Goal: Transaction & Acquisition: Obtain resource

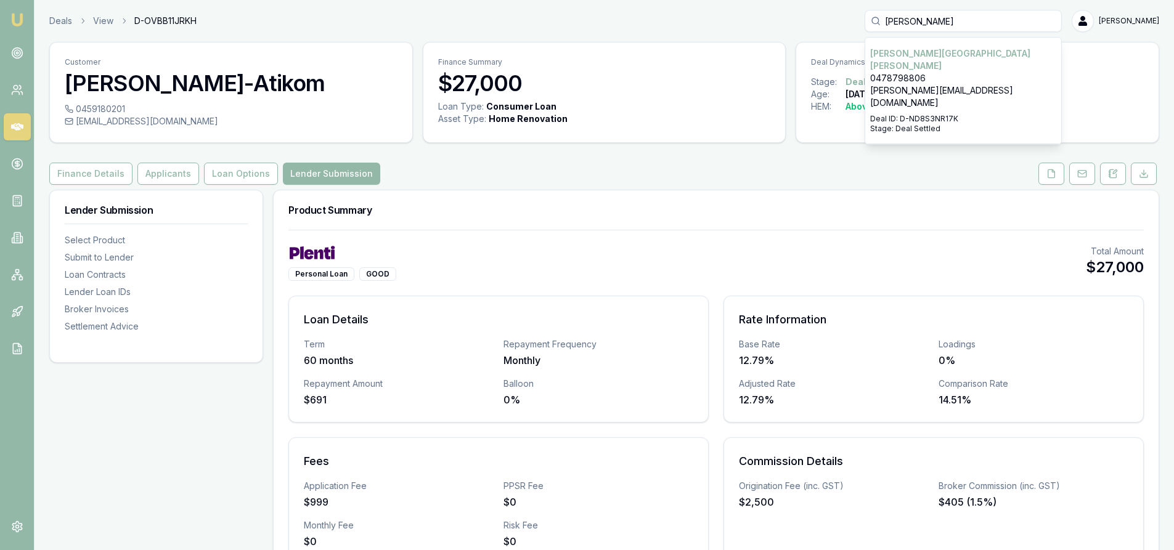
drag, startPoint x: 930, startPoint y: 27, endPoint x: 831, endPoint y: 26, distance: 98.6
click at [831, 26] on div "Deals View D-OVBB11JRKH [PERSON_NAME]-[PERSON_NAME] 0478798806 [PERSON_NAME][EM…" at bounding box center [604, 21] width 1110 height 22
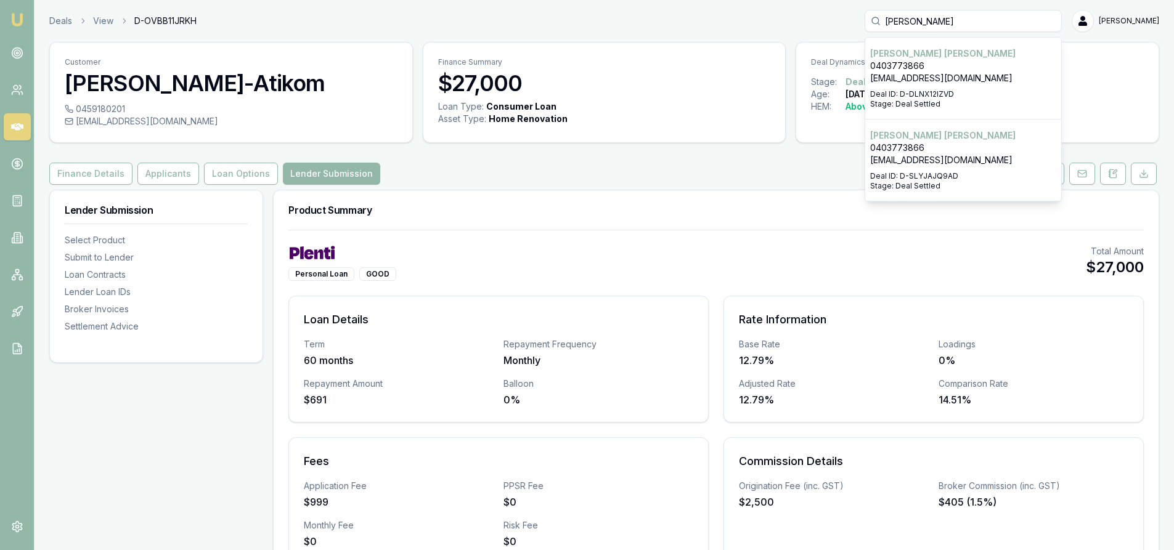
type input "[PERSON_NAME]"
click at [937, 77] on p "[EMAIL_ADDRESS][DOMAIN_NAME]" at bounding box center [963, 78] width 186 height 12
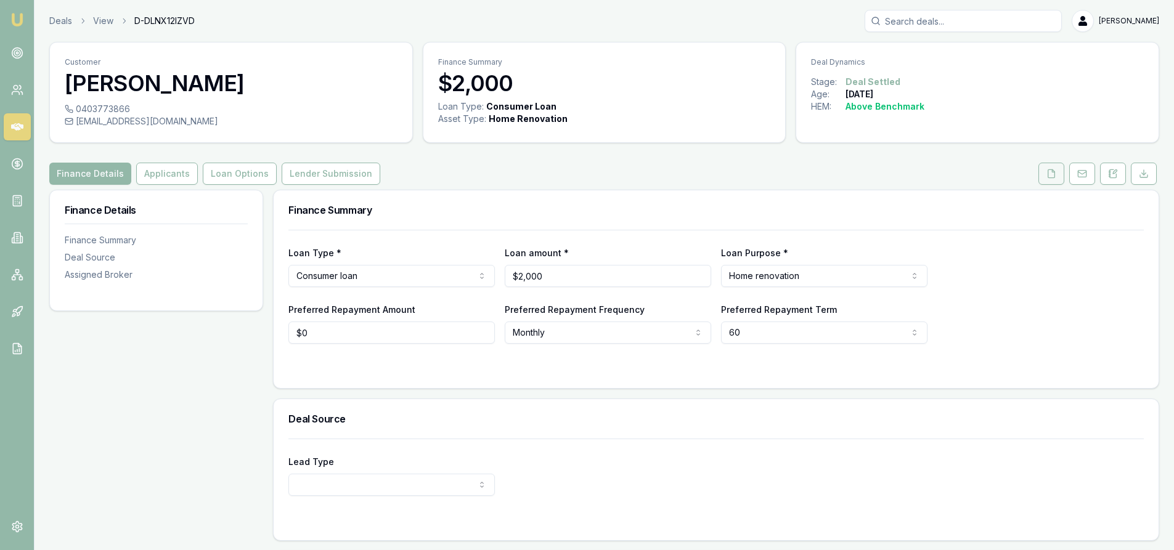
click at [1050, 177] on icon at bounding box center [1051, 173] width 7 height 8
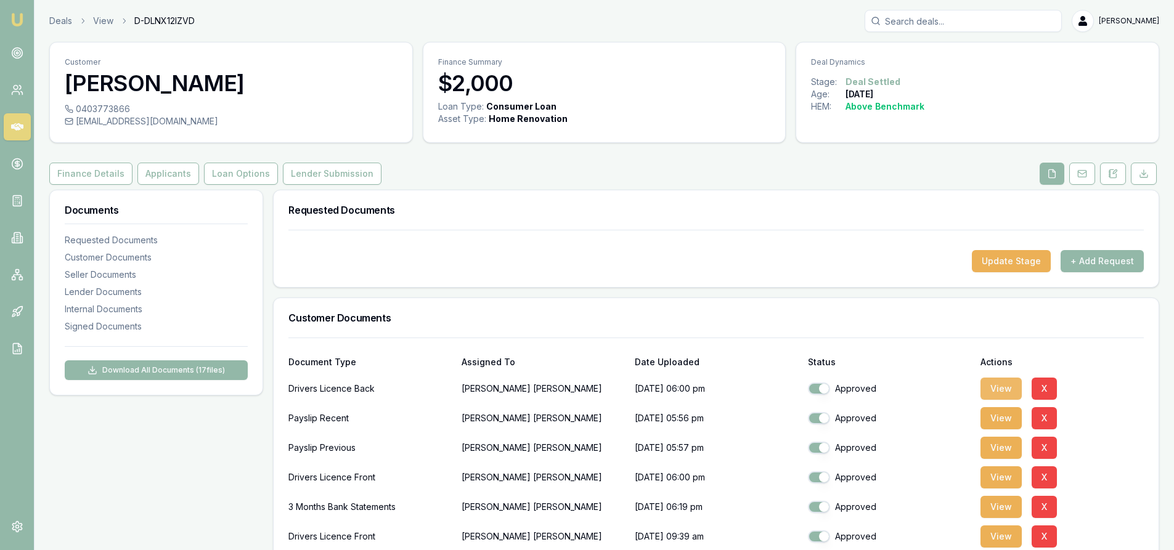
click at [998, 388] on button "View" at bounding box center [1001, 389] width 41 height 22
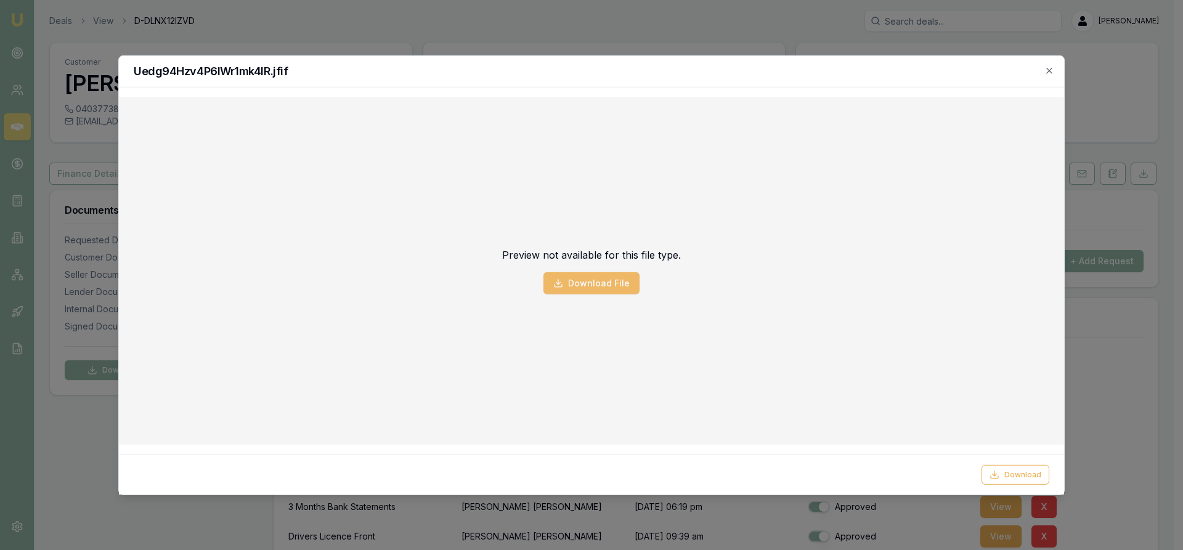
click at [590, 282] on button "Download File" at bounding box center [592, 283] width 96 height 22
click at [885, 416] on div "Preview not available for this file type. Download File" at bounding box center [592, 271] width 926 height 328
click at [1047, 66] on icon "button" at bounding box center [1050, 70] width 10 height 10
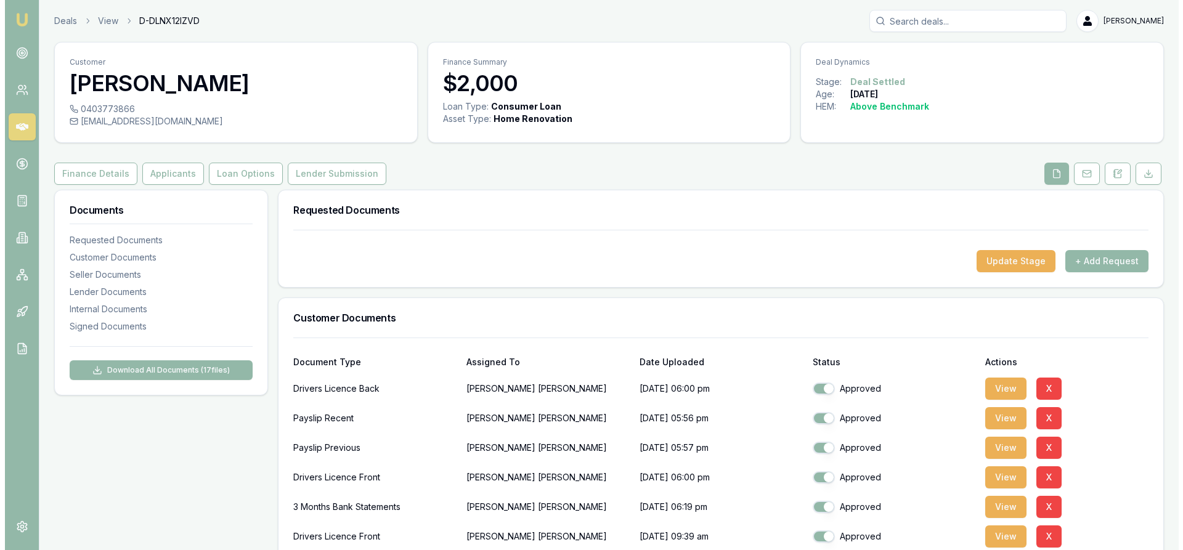
scroll to position [123, 0]
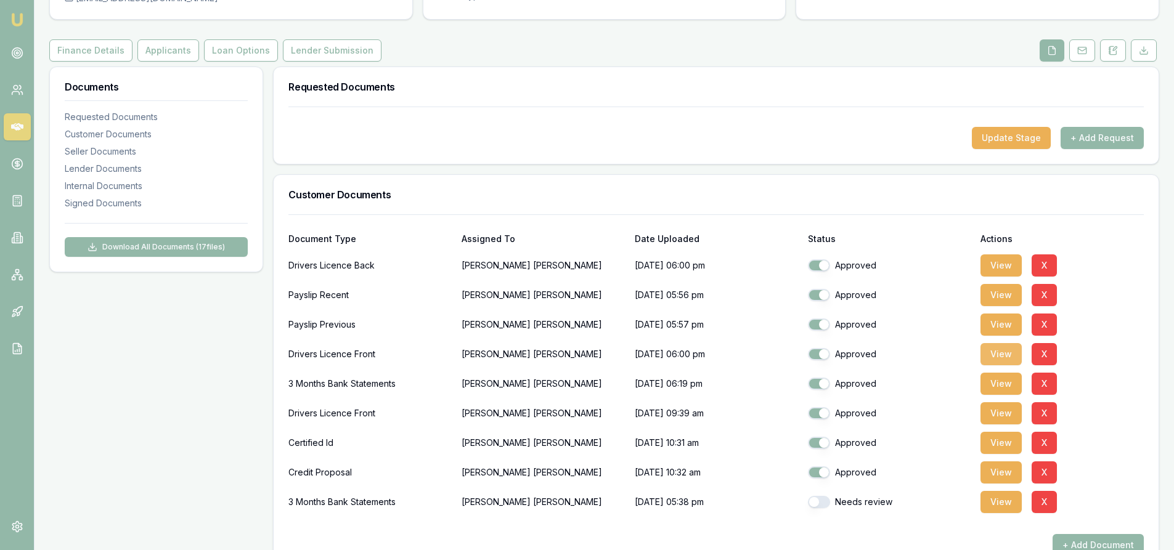
click at [993, 353] on button "View" at bounding box center [1001, 354] width 41 height 22
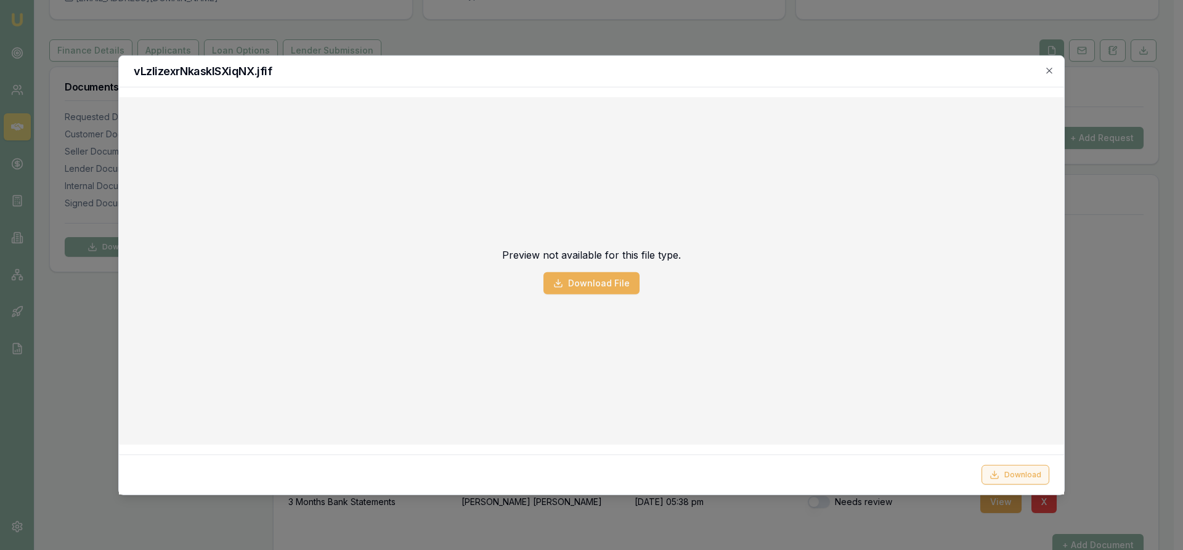
click at [1020, 480] on button "Download" at bounding box center [1016, 475] width 68 height 20
